Goal: Connect with others: Establish contact or relationships with other users

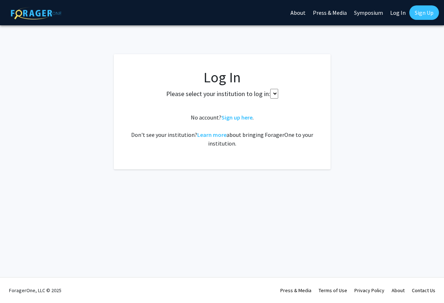
select select
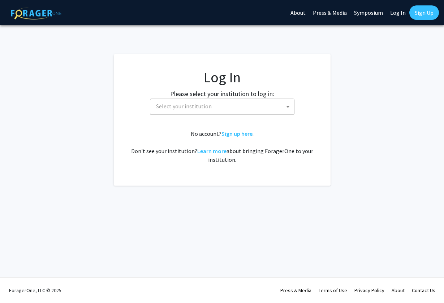
click at [241, 106] on span "Select your institution" at bounding box center [223, 106] width 141 height 15
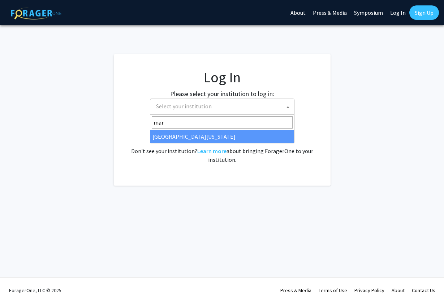
type input "mar"
select select "31"
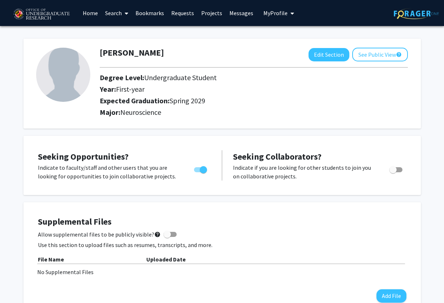
click at [154, 14] on link "Bookmarks" at bounding box center [150, 12] width 36 height 25
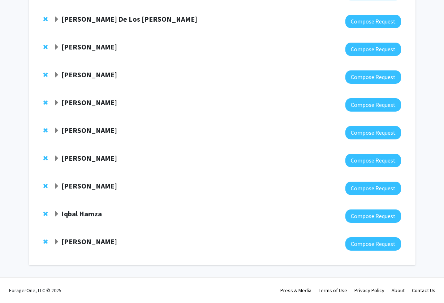
click at [59, 238] on div "Angel Dunbar" at bounding box center [132, 241] width 156 height 9
click at [57, 241] on span "Expand Angel Dunbar Bookmark" at bounding box center [57, 242] width 6 height 6
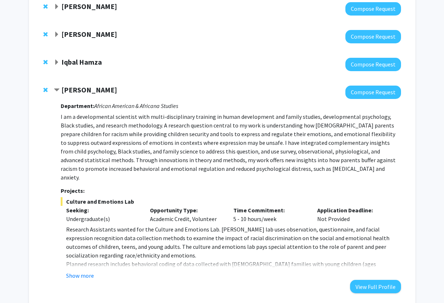
scroll to position [270, 0]
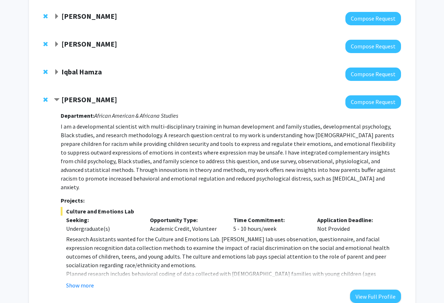
click at [83, 70] on strong "Iqbal Hamza" at bounding box center [81, 71] width 40 height 9
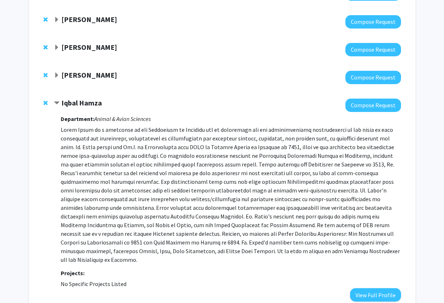
scroll to position [238, 0]
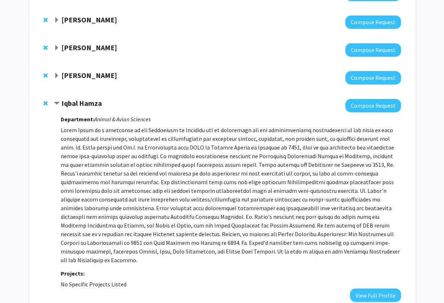
click at [79, 75] on strong "Amy Billing" at bounding box center [89, 75] width 56 height 9
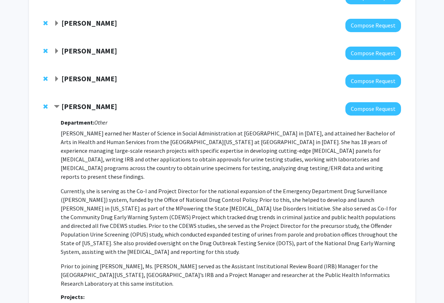
scroll to position [207, 0]
click at [83, 70] on div "Jeffery Klauda Compose Request" at bounding box center [222, 82] width 372 height 28
click at [83, 75] on strong "Jeffery Klauda" at bounding box center [89, 78] width 56 height 9
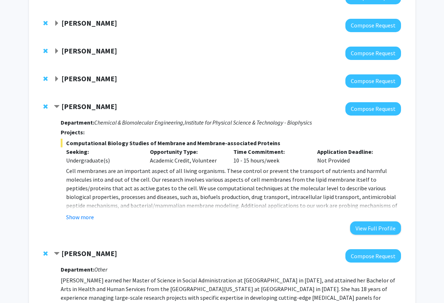
scroll to position [165, 0]
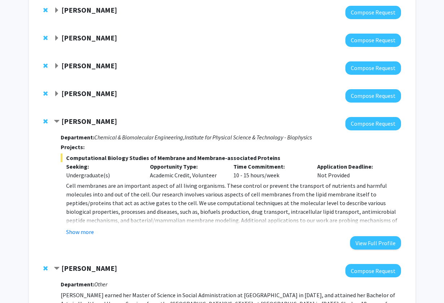
click at [87, 88] on div "Nathaniel Pearl Compose Request" at bounding box center [222, 96] width 372 height 28
click at [87, 96] on strong "Nathaniel Pearl" at bounding box center [89, 93] width 56 height 9
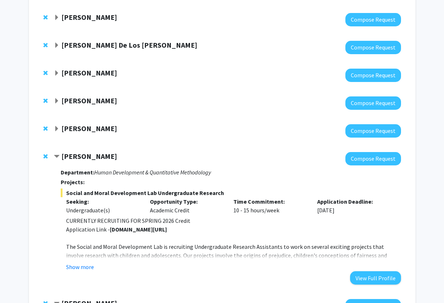
click at [84, 126] on strong "Joseph Dien" at bounding box center [89, 128] width 56 height 9
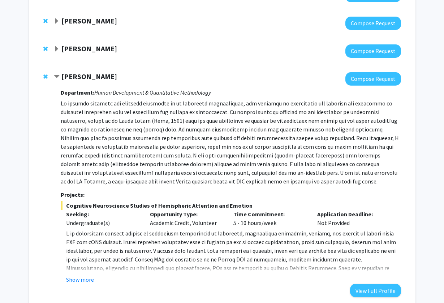
scroll to position [155, 0]
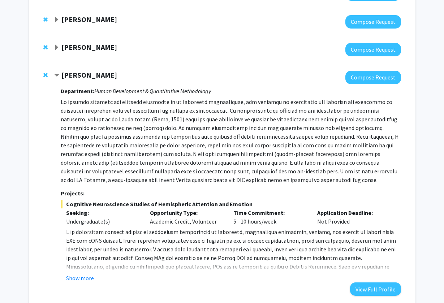
click at [98, 48] on strong "Alexander Shackman" at bounding box center [89, 47] width 56 height 9
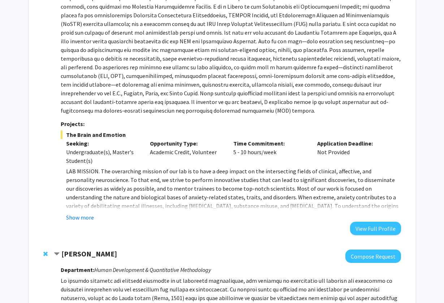
scroll to position [287, 0]
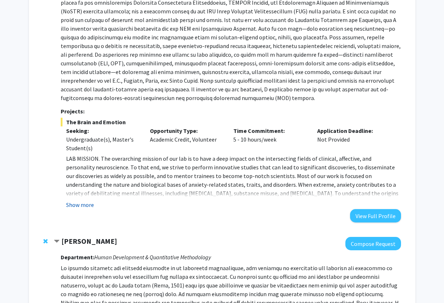
click at [83, 202] on button "Show more" at bounding box center [80, 204] width 28 height 9
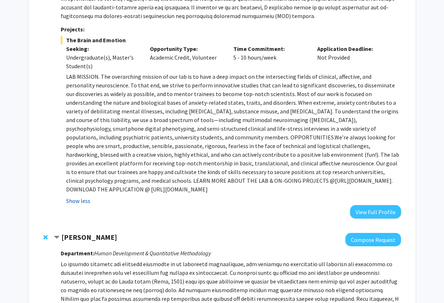
scroll to position [384, 0]
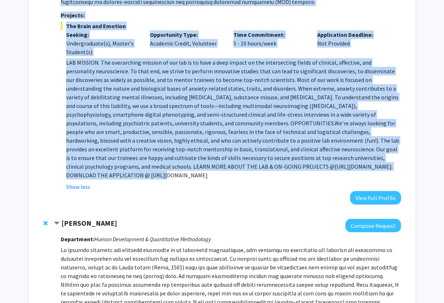
drag, startPoint x: 243, startPoint y: 167, endPoint x: 405, endPoint y: 169, distance: 161.5
click at [405, 169] on div "Alexander Shackman Compose Request Department: Program in Neuroscience & Cognit…" at bounding box center [222, 9] width 372 height 404
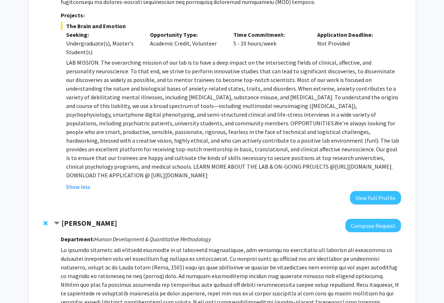
click at [397, 171] on p "LAB MISSION. The overarching mission of our lab is to have a deep impact on the…" at bounding box center [233, 118] width 334 height 121
drag, startPoint x: 397, startPoint y: 169, endPoint x: 241, endPoint y: 166, distance: 156.8
click at [241, 166] on p "LAB MISSION. The overarching mission of our lab is to have a deep impact on the…" at bounding box center [233, 118] width 334 height 121
copy p "https://shackmanlab.org/positions/undergraduate_postbacras/"
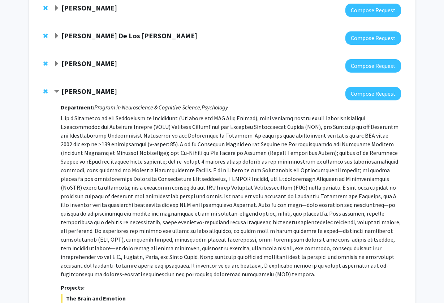
scroll to position [36, 0]
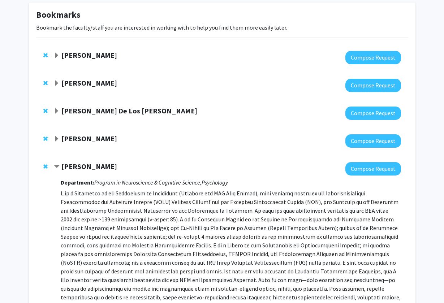
click at [129, 134] on div "Heather Wipfli Compose Request" at bounding box center [222, 141] width 372 height 28
click at [80, 145] on div at bounding box center [227, 140] width 347 height 13
click at [95, 135] on strong "Heather Wipfli" at bounding box center [89, 138] width 56 height 9
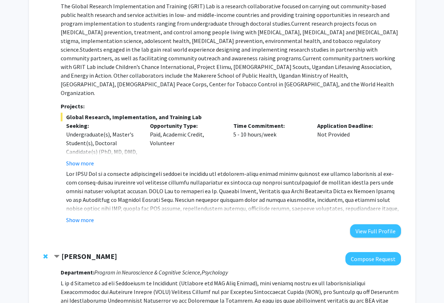
scroll to position [215, 0]
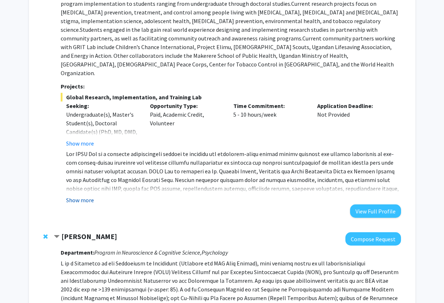
click at [90, 196] on button "Show more" at bounding box center [80, 200] width 28 height 9
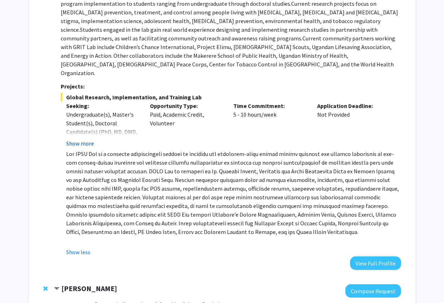
click at [87, 139] on button "Show more" at bounding box center [80, 143] width 28 height 9
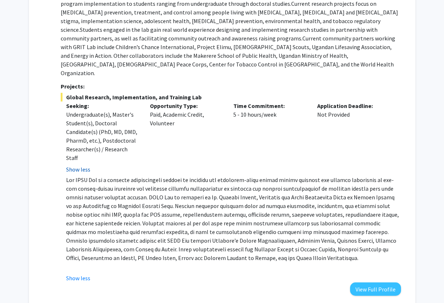
scroll to position [57, 0]
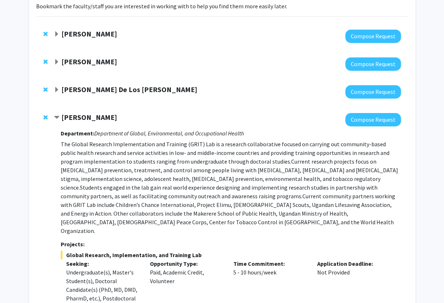
click at [79, 89] on strong "Andres De Los Reyes" at bounding box center [129, 89] width 136 height 9
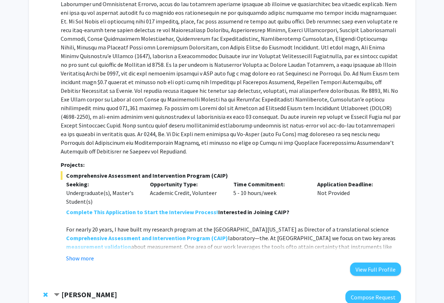
scroll to position [189, 0]
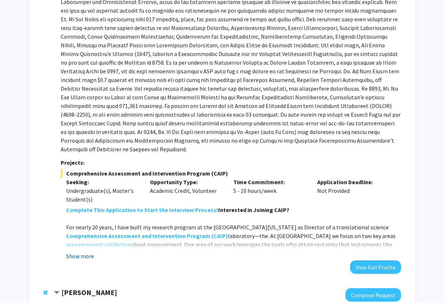
click at [74, 252] on button "Show more" at bounding box center [80, 256] width 28 height 9
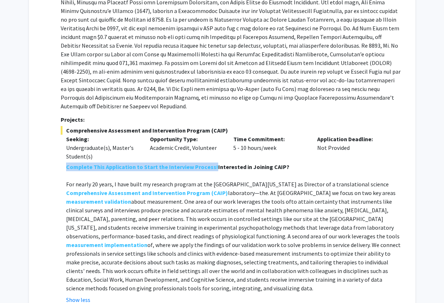
scroll to position [0, 0]
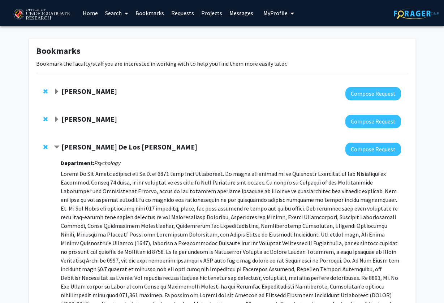
click at [116, 122] on div "Veronica Kang" at bounding box center [132, 119] width 156 height 9
click at [82, 118] on strong "Veronica Kang" at bounding box center [89, 118] width 56 height 9
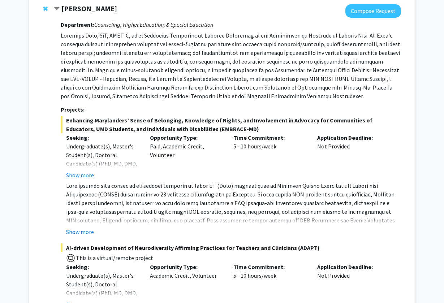
scroll to position [111, 0]
click at [86, 176] on button "Show more" at bounding box center [80, 174] width 28 height 9
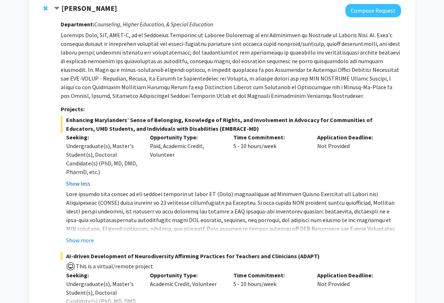
scroll to position [152, 0]
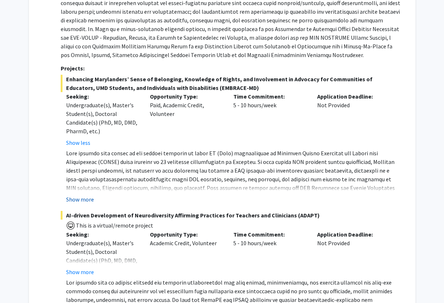
click at [81, 202] on button "Show more" at bounding box center [80, 199] width 28 height 9
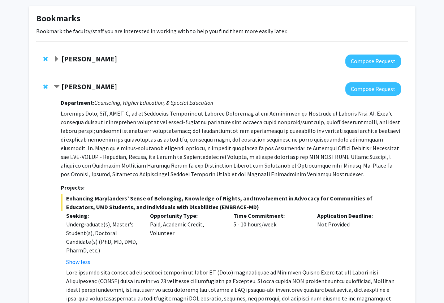
scroll to position [32, 0]
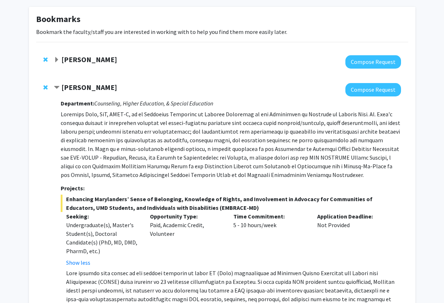
click at [109, 60] on strong "Yasmeen Faroqi-Shah" at bounding box center [89, 59] width 56 height 9
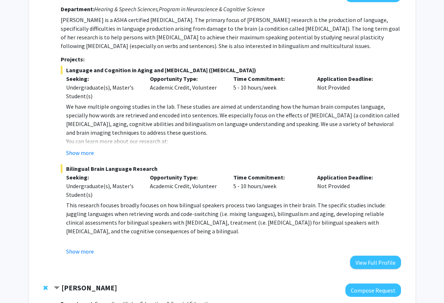
scroll to position [99, 0]
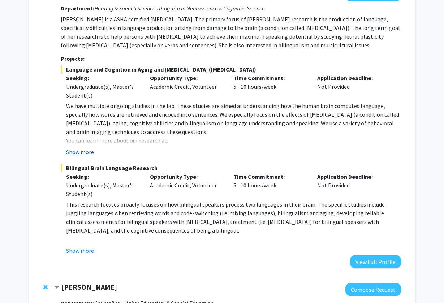
click at [75, 156] on button "Show more" at bounding box center [80, 152] width 28 height 9
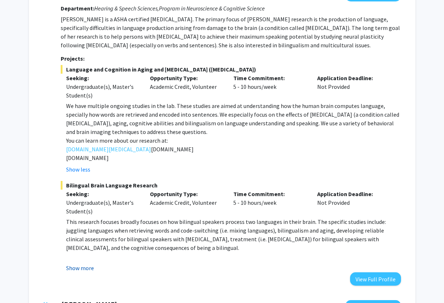
click at [82, 268] on button "Show more" at bounding box center [80, 268] width 28 height 9
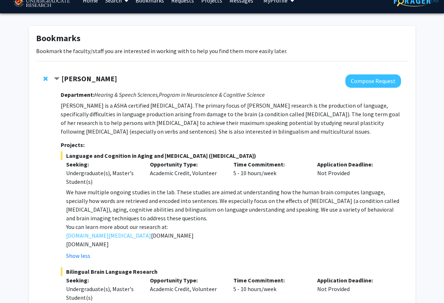
scroll to position [0, 0]
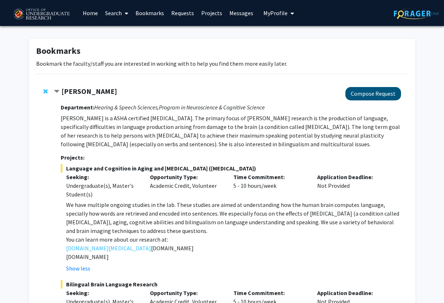
click at [359, 94] on button "Compose Request" at bounding box center [373, 93] width 56 height 13
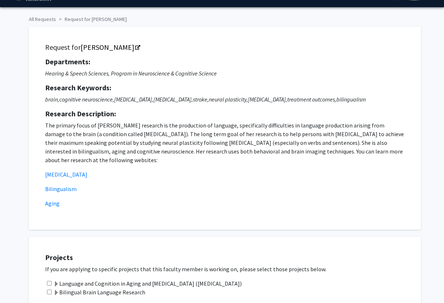
scroll to position [18, 0]
